Goal: Navigation & Orientation: Find specific page/section

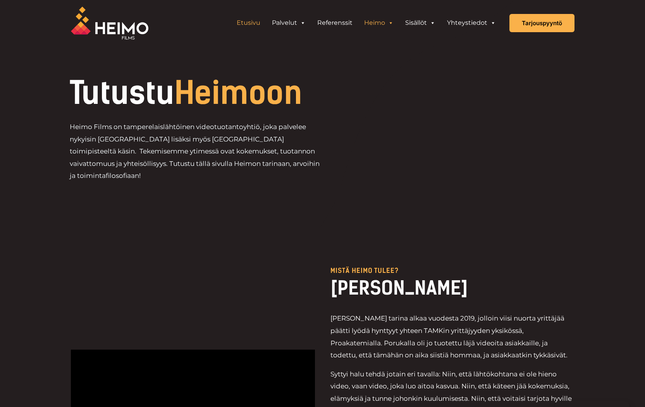
click at [249, 25] on link "Etusivu" at bounding box center [248, 23] width 35 height 16
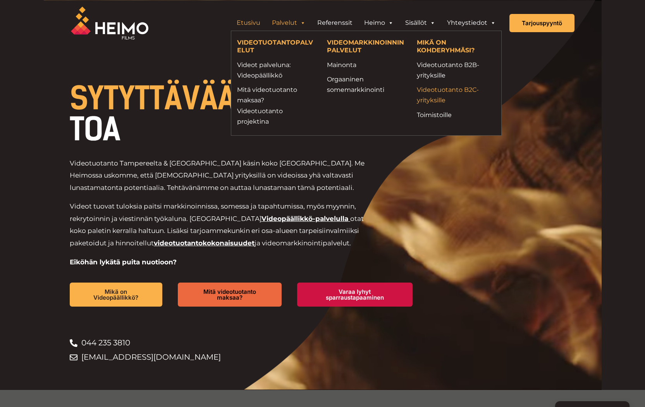
click at [430, 99] on link "Videotuotanto B2C-yrityksille" at bounding box center [456, 95] width 78 height 21
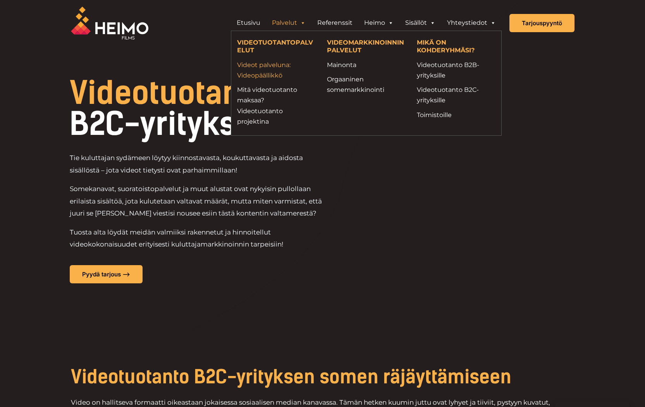
click at [276, 64] on link "Videot palveluna: Videopäällikkö" at bounding box center [276, 70] width 78 height 21
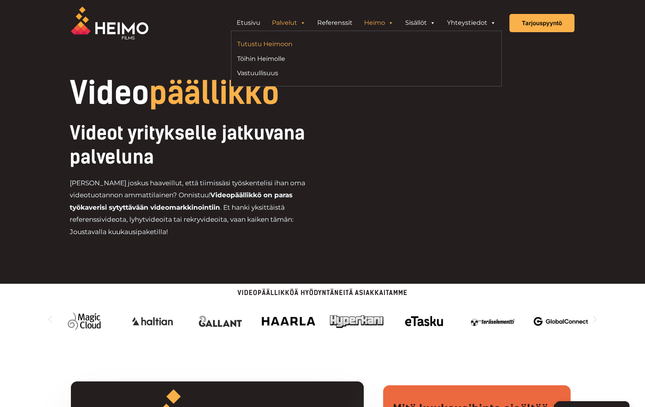
click at [286, 41] on link "Tutustu Heimoon" at bounding box center [299, 44] width 124 height 10
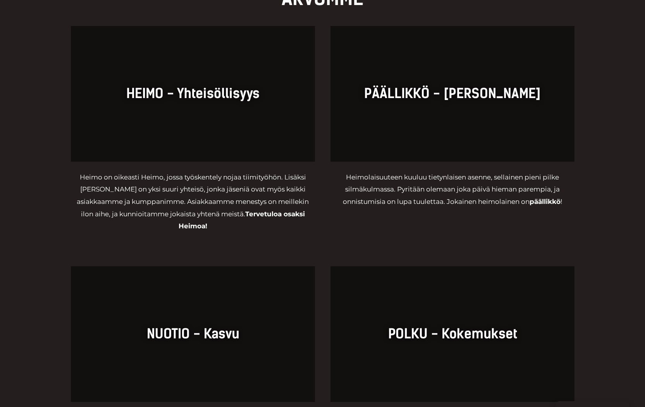
scroll to position [639, 0]
